Goal: Transaction & Acquisition: Download file/media

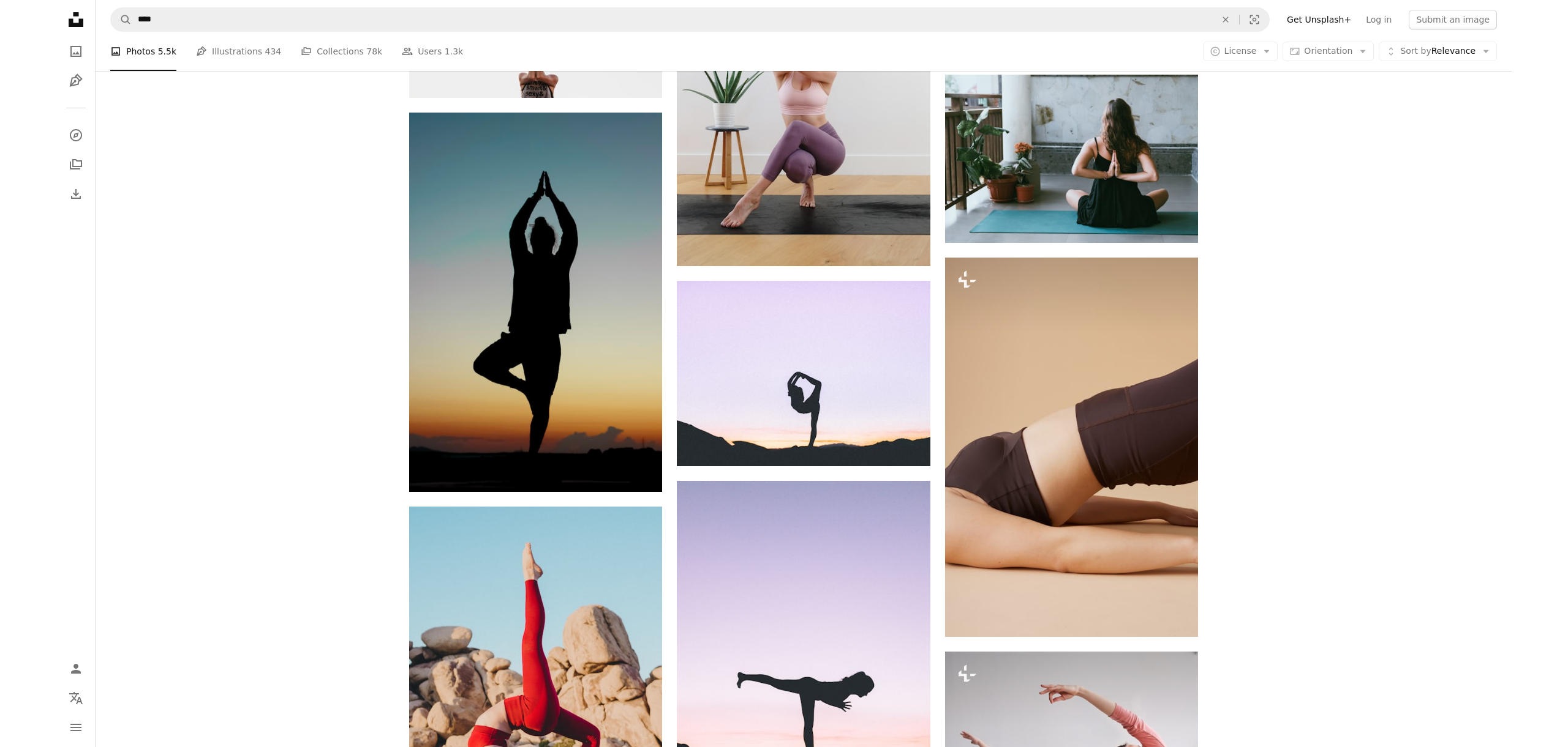
scroll to position [1934, 0]
click at [714, 53] on span "License" at bounding box center [1296, 51] width 32 height 10
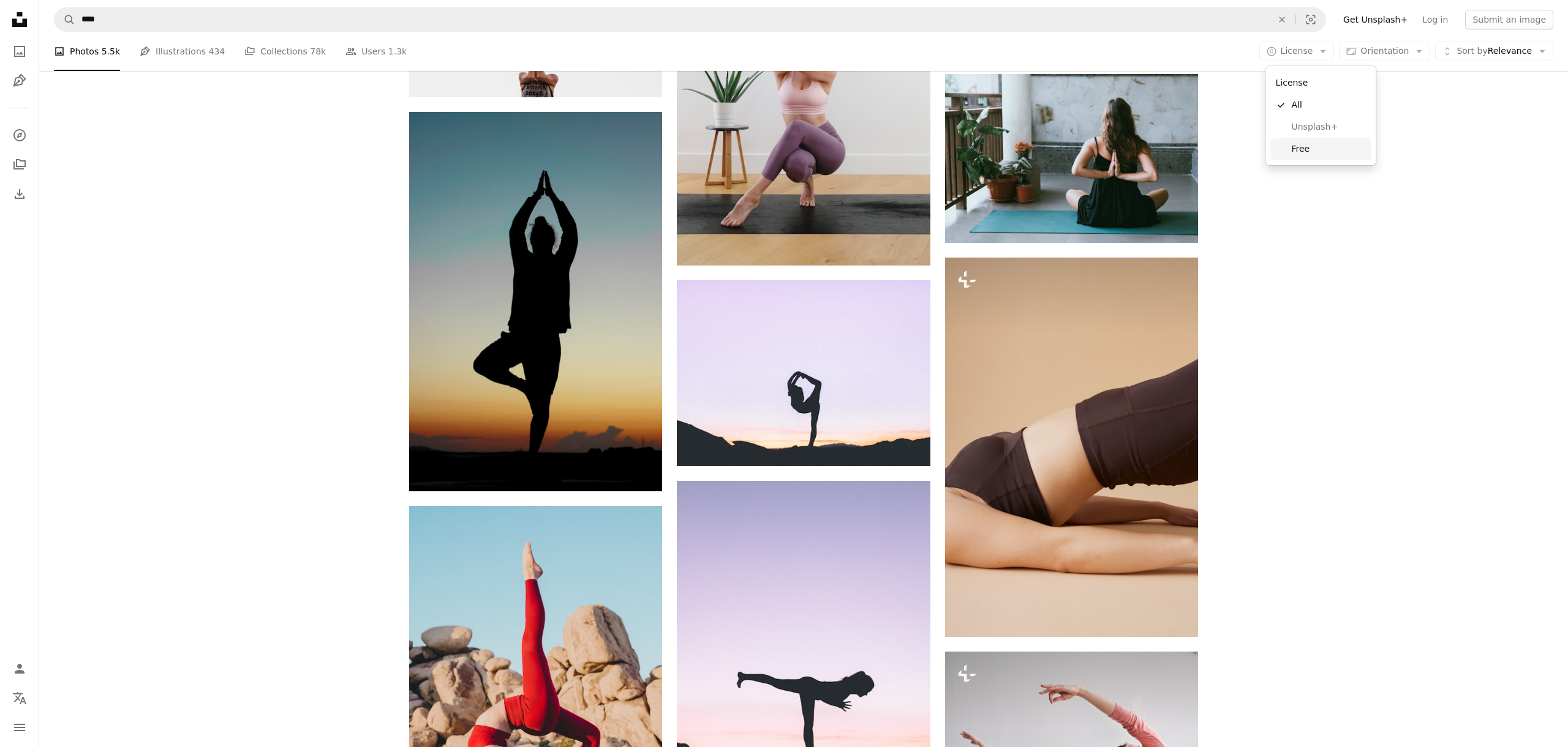
click at [714, 151] on span "Free" at bounding box center [1329, 149] width 75 height 12
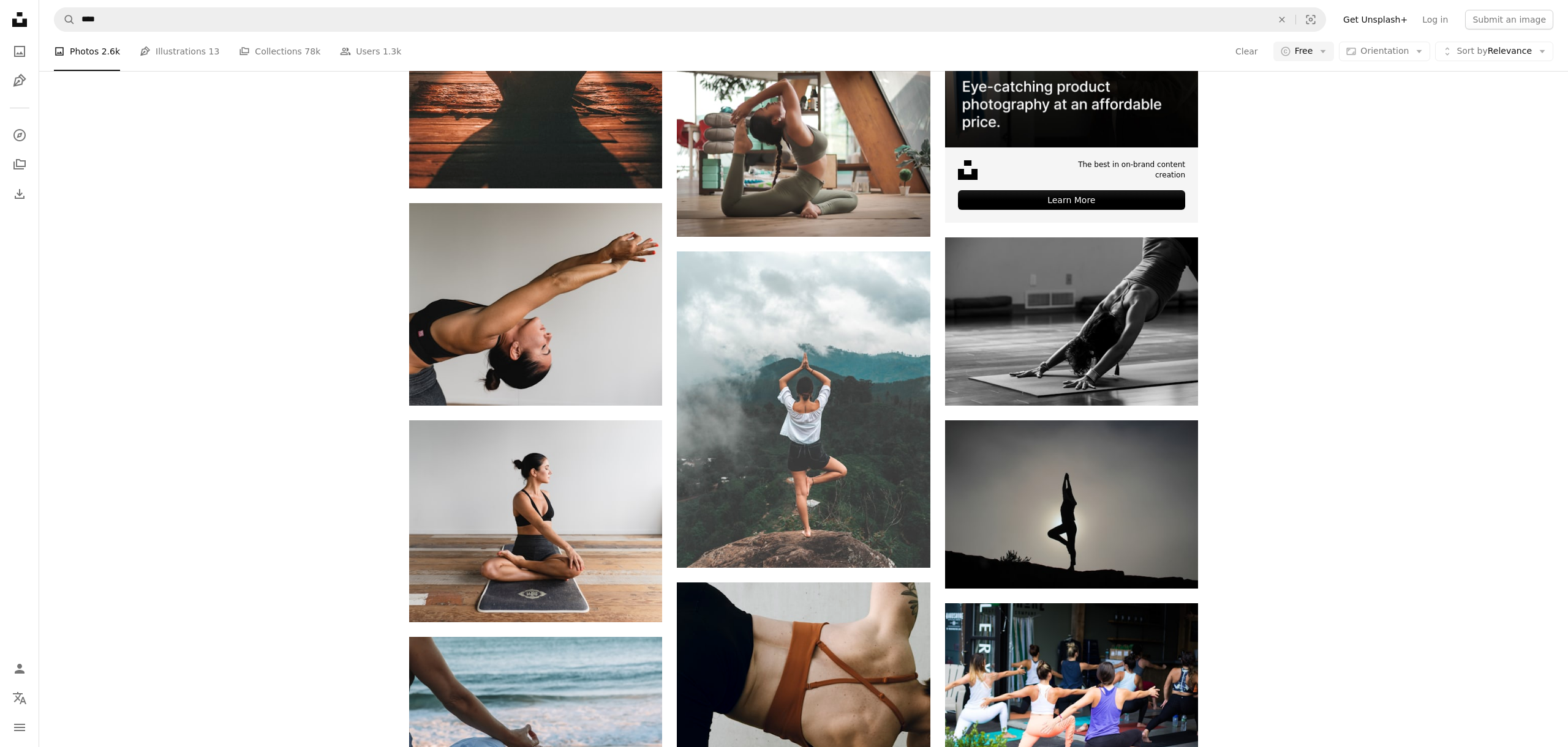
scroll to position [485, 0]
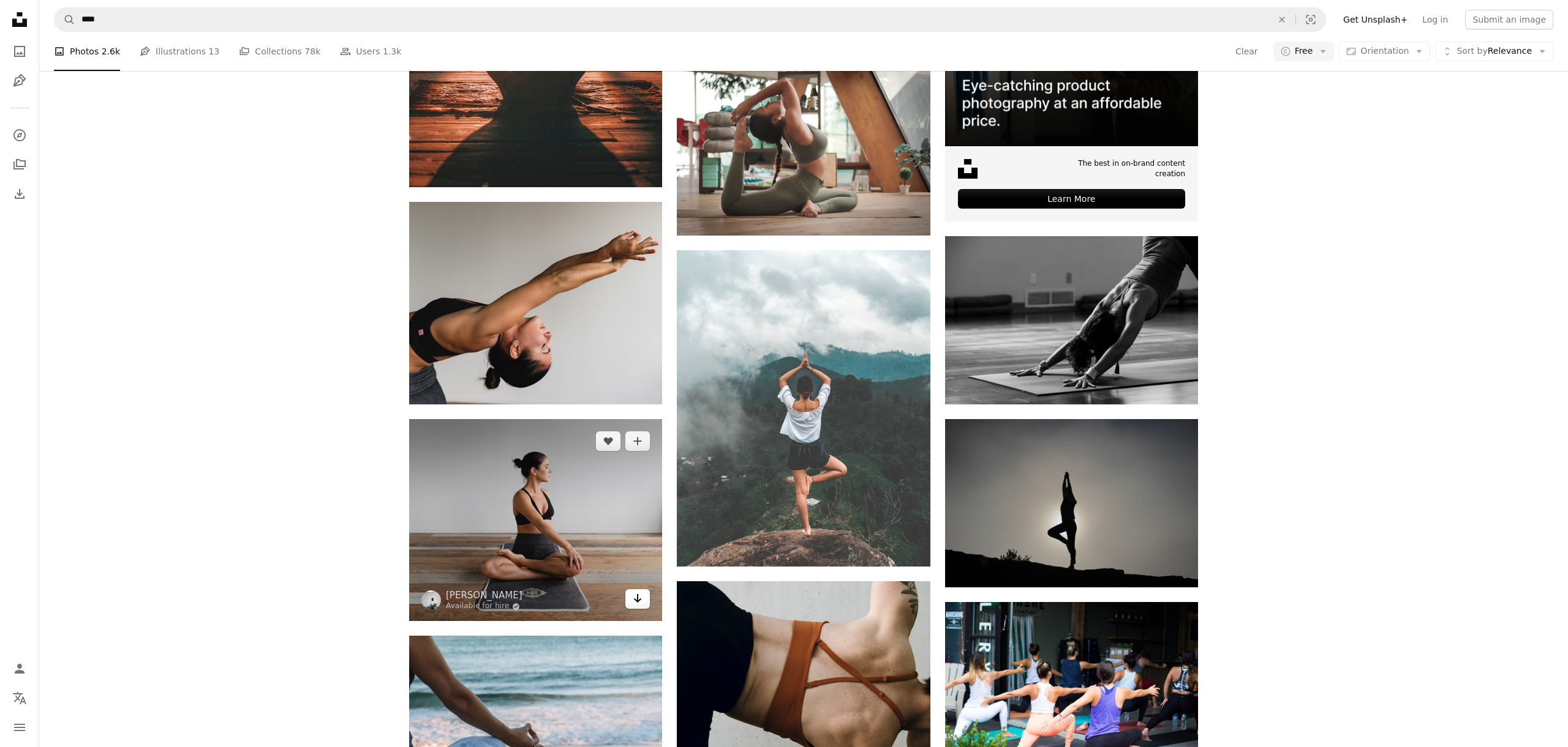
click at [641, 600] on icon "Download" at bounding box center [638, 598] width 8 height 8
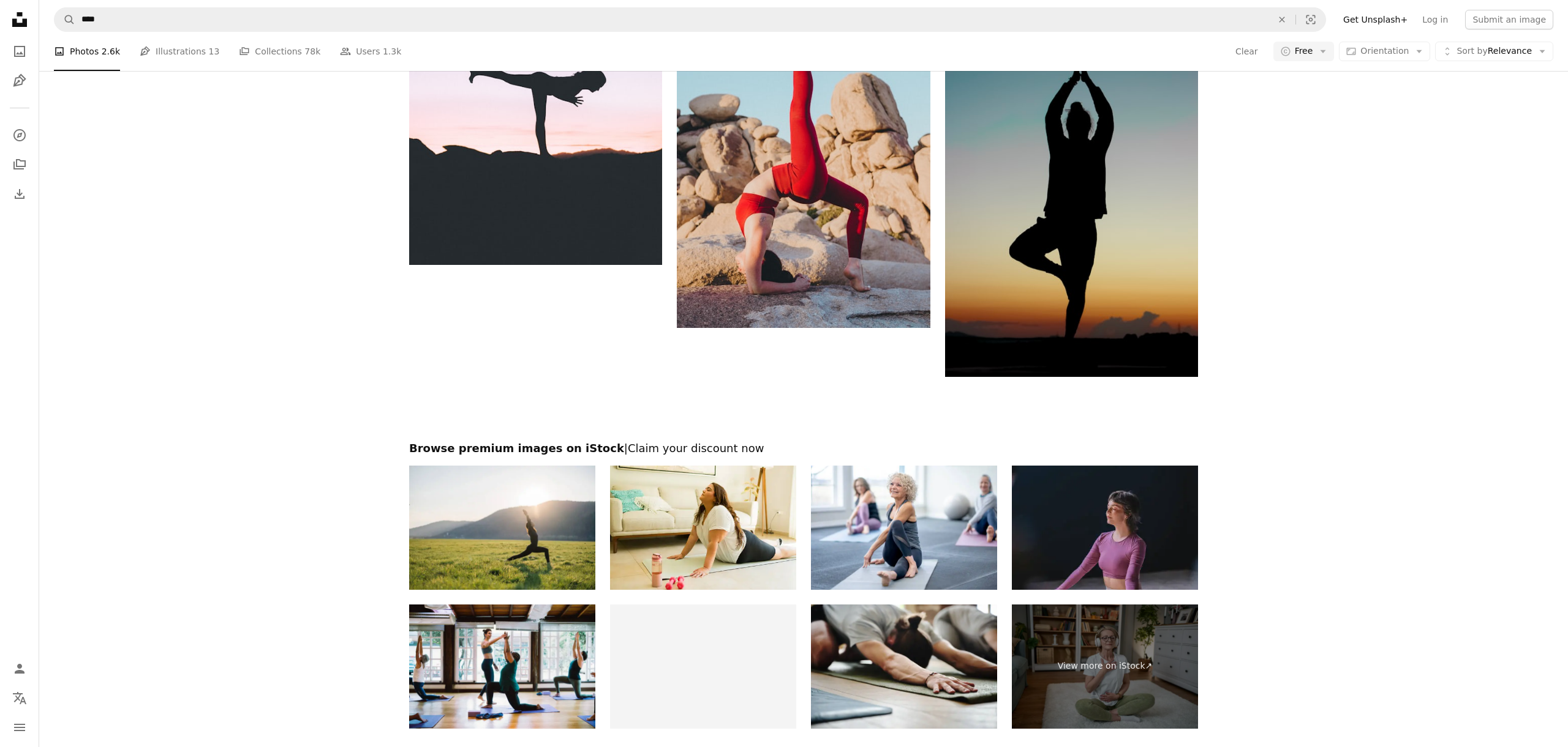
scroll to position [2034, 0]
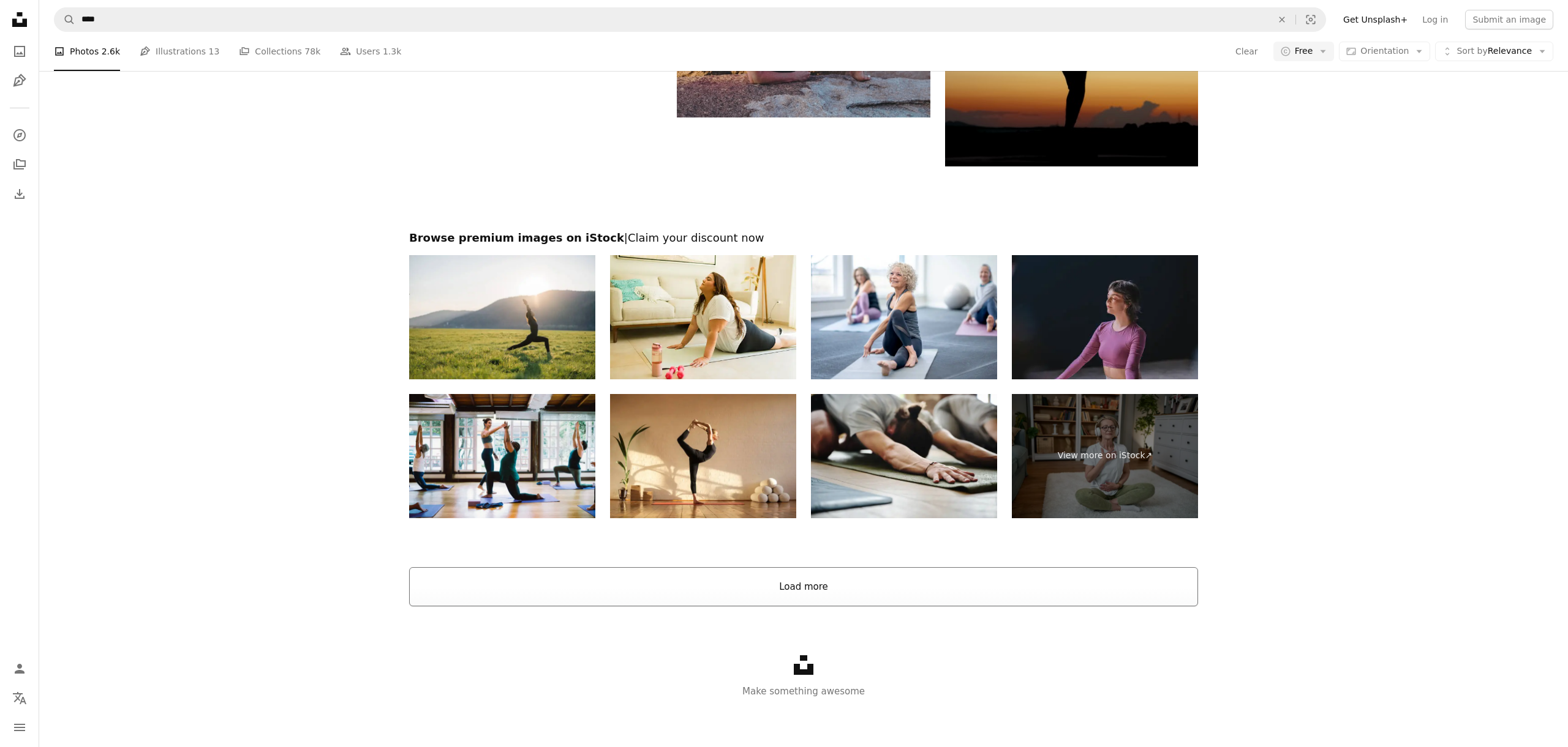
click at [714, 588] on button "Load more" at bounding box center [803, 587] width 789 height 39
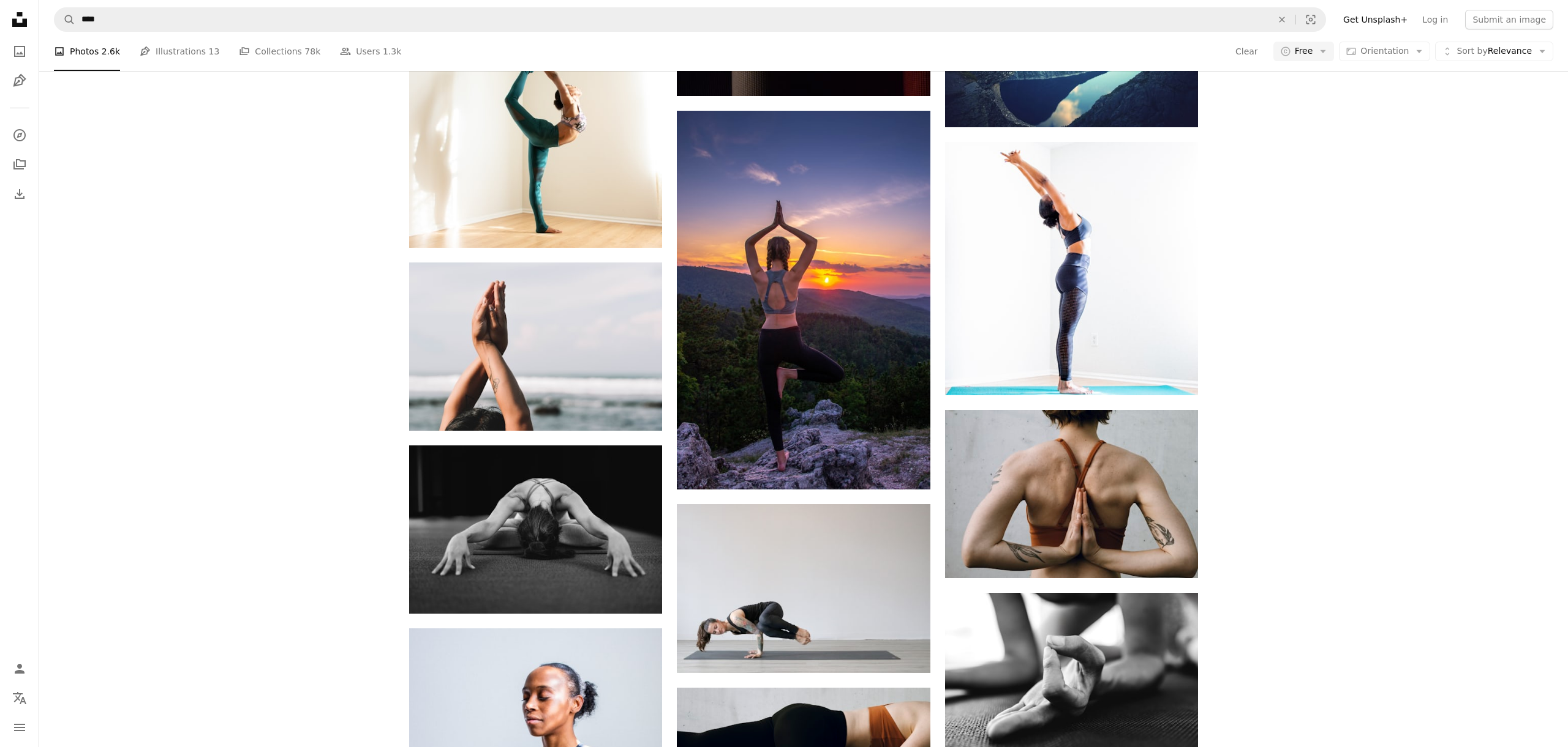
scroll to position [8934, 0]
